Goal: Task Accomplishment & Management: Use online tool/utility

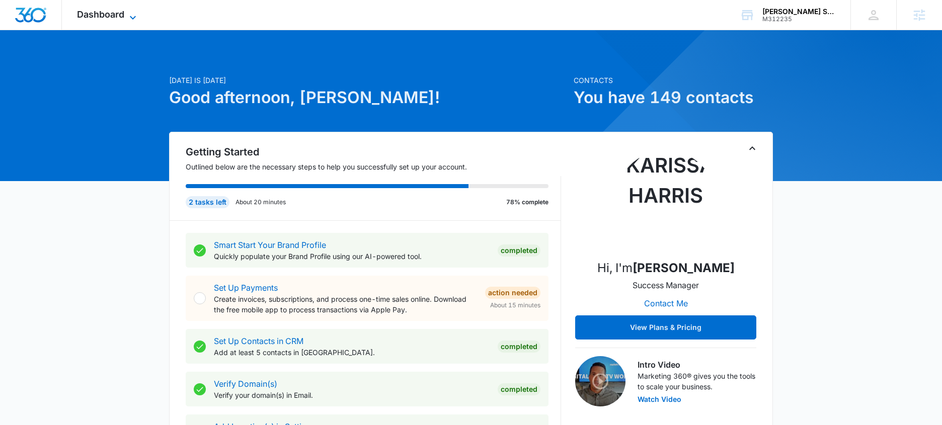
click at [95, 13] on span "Dashboard" at bounding box center [100, 14] width 47 height 11
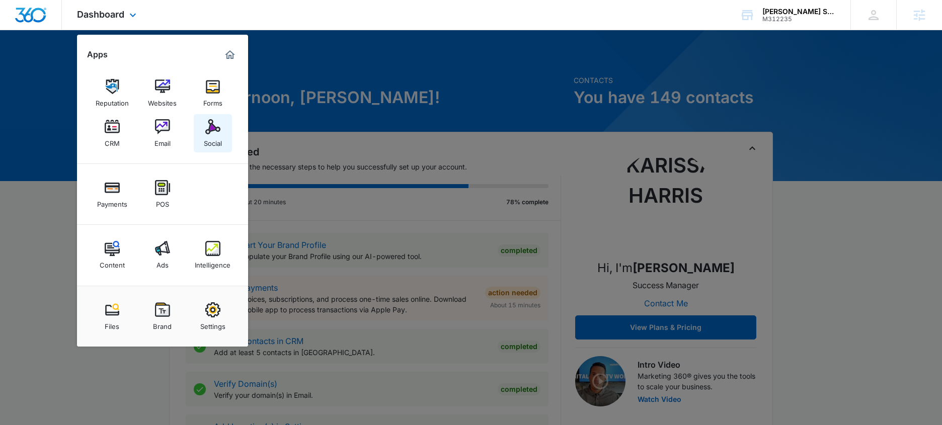
click at [205, 142] on div "Social" at bounding box center [213, 140] width 18 height 13
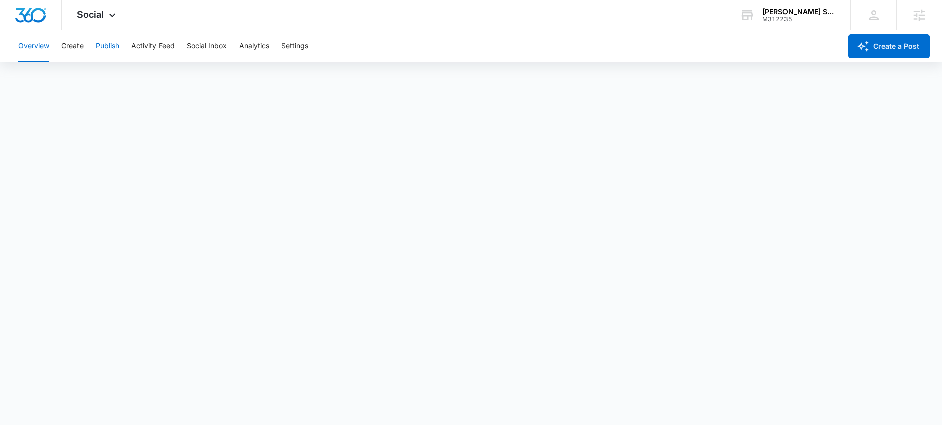
click at [105, 42] on button "Publish" at bounding box center [108, 46] width 24 height 32
click at [84, 51] on div "Overview Create Publish Activity Feed Social Inbox Analytics Settings" at bounding box center [427, 46] width 830 height 32
click at [69, 45] on button "Create" at bounding box center [72, 46] width 22 height 32
click at [111, 44] on button "Publish" at bounding box center [108, 46] width 24 height 32
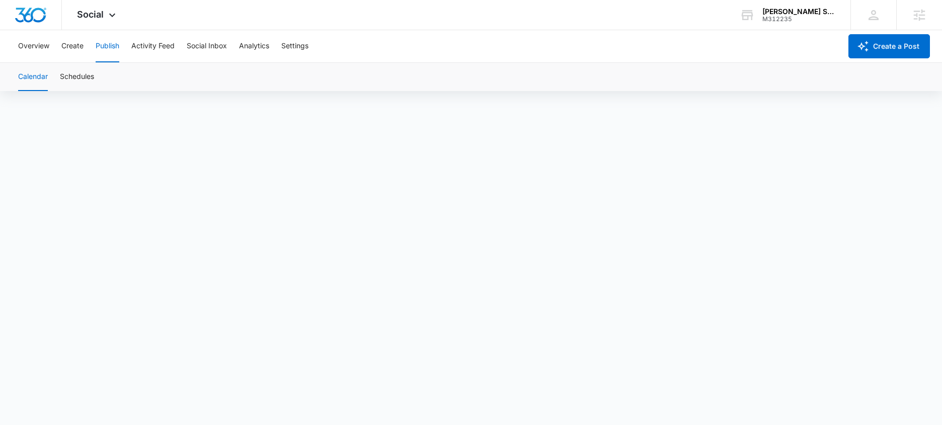
scroll to position [7, 0]
click at [80, 44] on button "Create" at bounding box center [72, 46] width 22 height 32
click at [117, 49] on button "Publish" at bounding box center [108, 46] width 24 height 32
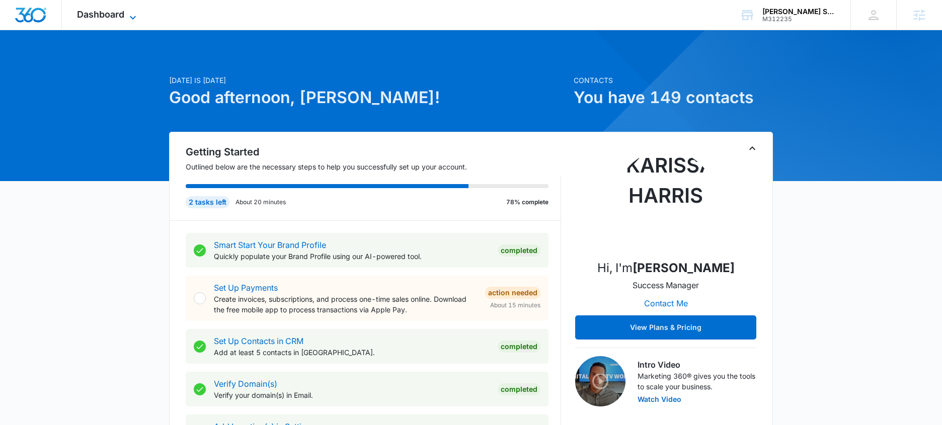
click at [92, 11] on span "Dashboard" at bounding box center [100, 14] width 47 height 11
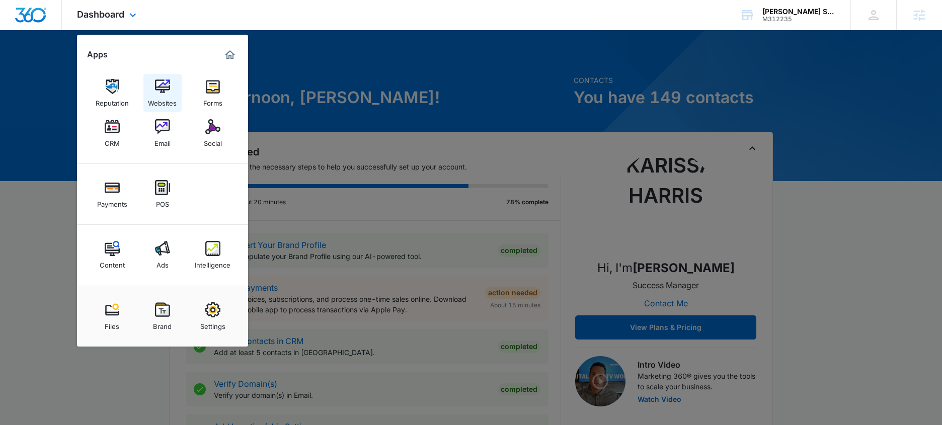
click at [177, 89] on link "Websites" at bounding box center [162, 93] width 38 height 38
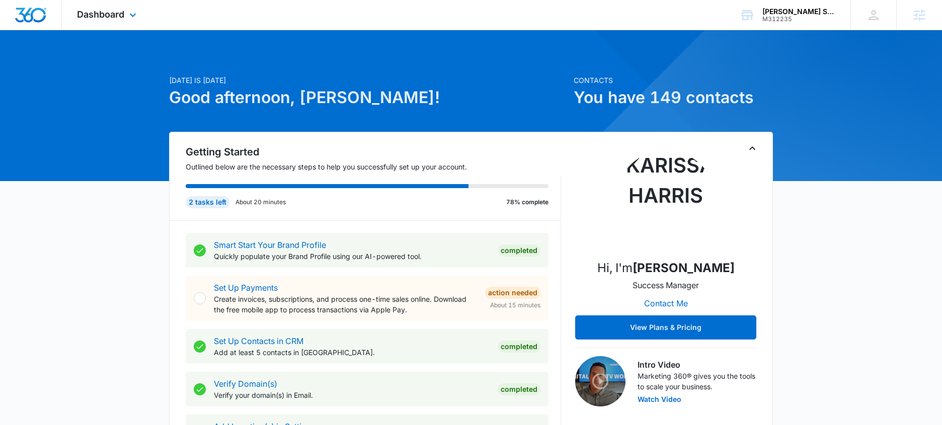
click at [125, 12] on div "Dashboard Apps Reputation Websites Forms CRM Email Social Payments POS Content …" at bounding box center [108, 15] width 92 height 30
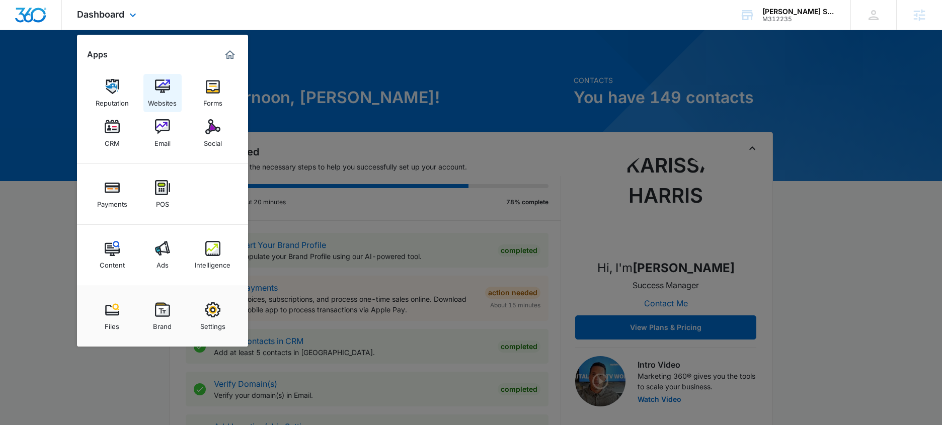
click at [157, 92] on img at bounding box center [162, 86] width 15 height 15
